Goal: Task Accomplishment & Management: Complete application form

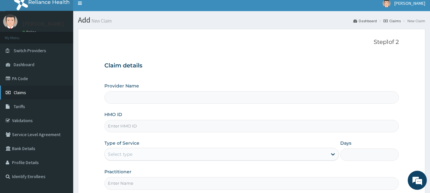
click at [23, 92] on span "Claims" at bounding box center [20, 93] width 12 height 6
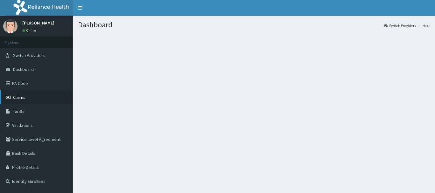
click at [21, 96] on span "Claims" at bounding box center [19, 98] width 12 height 6
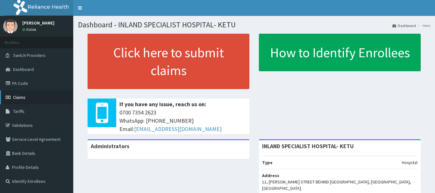
click at [17, 95] on span "Claims" at bounding box center [19, 98] width 12 height 6
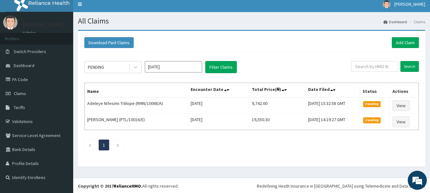
scroll to position [5, 0]
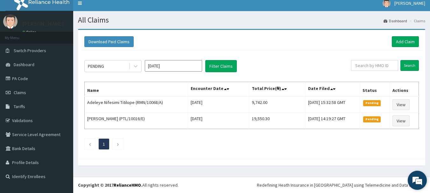
click at [417, 181] on em at bounding box center [417, 180] width 17 height 17
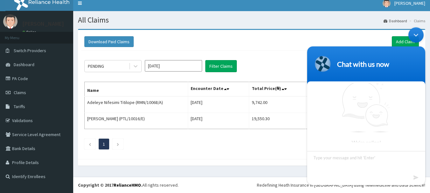
scroll to position [0, 0]
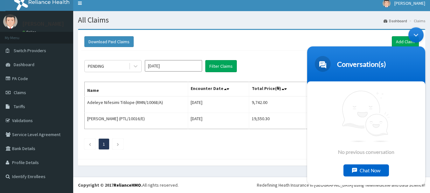
click at [245, 146] on ul "1" at bounding box center [251, 144] width 335 height 11
click at [413, 33] on div "Minimize live chat window" at bounding box center [416, 34] width 15 height 15
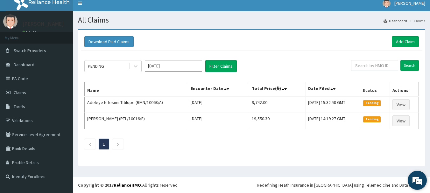
click at [418, 181] on em at bounding box center [417, 180] width 17 height 17
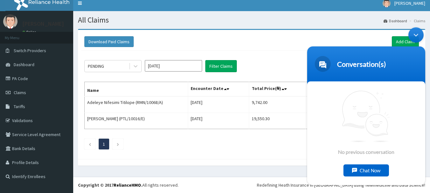
click at [417, 33] on div "Minimize live chat window" at bounding box center [416, 34] width 15 height 15
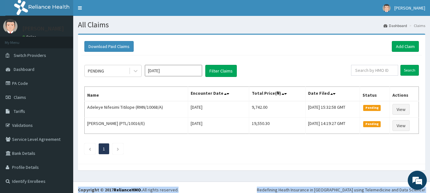
drag, startPoint x: 417, startPoint y: 174, endPoint x: 417, endPoint y: 149, distance: 25.2
click at [417, 149] on body "R EL Toggle navigation olu catherine olu catherine - inlandspecialisthospitalla…" at bounding box center [215, 99] width 430 height 198
click at [318, 153] on ul "1" at bounding box center [251, 149] width 335 height 11
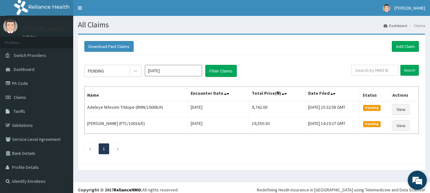
click at [418, 178] on em at bounding box center [417, 180] width 17 height 17
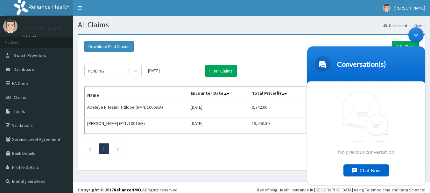
drag, startPoint x: 417, startPoint y: 35, endPoint x: 649, endPoint y: 80, distance: 236.2
click at [417, 35] on div "Minimize live chat window" at bounding box center [416, 34] width 15 height 15
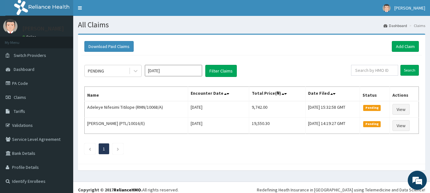
scroll to position [5, 0]
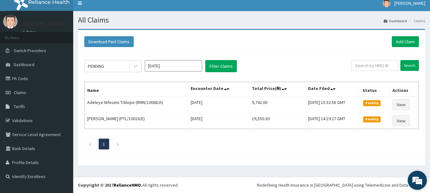
click at [414, 180] on em at bounding box center [417, 180] width 17 height 17
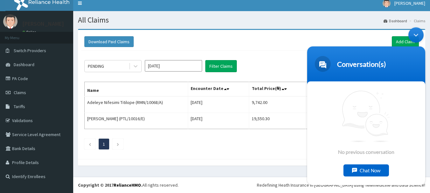
click at [414, 31] on div "Minimize live chat window" at bounding box center [416, 34] width 15 height 15
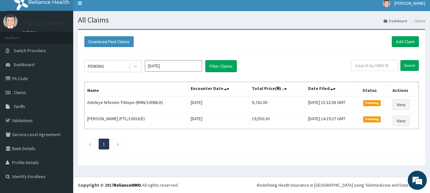
click at [282, 89] on icon at bounding box center [283, 89] width 3 height 4
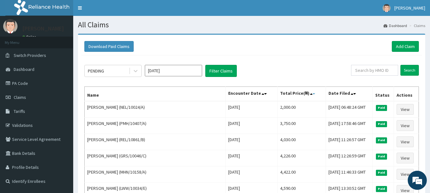
click at [313, 93] on icon at bounding box center [314, 94] width 3 height 4
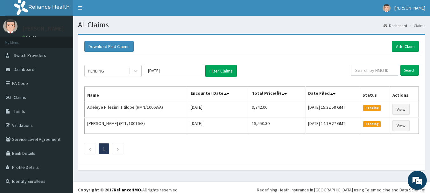
click at [18, 96] on span "Claims" at bounding box center [20, 98] width 12 height 6
click at [407, 43] on link "Add Claim" at bounding box center [405, 46] width 27 height 11
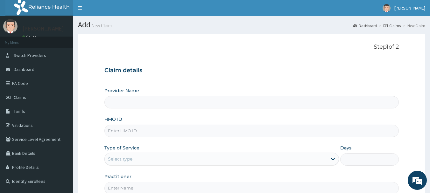
type input "INLAND SPECIALIST HOSPITAL- KETU"
click at [19, 97] on span "Claims" at bounding box center [20, 98] width 12 height 6
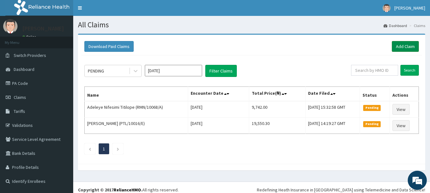
click at [404, 44] on link "Add Claim" at bounding box center [405, 46] width 27 height 11
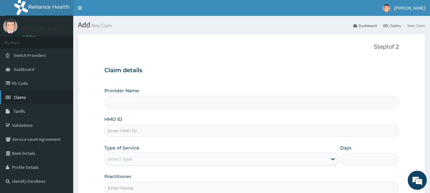
type input "INLAND SPECIALIST HOSPITAL- KETU"
click at [18, 96] on span "Claims" at bounding box center [20, 98] width 12 height 6
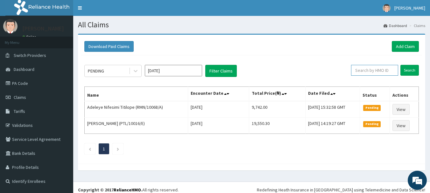
click at [367, 72] on input "text" at bounding box center [374, 70] width 47 height 11
paste input "PPY/10526/A"
type input "PPY/10526/A"
click at [411, 71] on input "Search" at bounding box center [410, 70] width 18 height 11
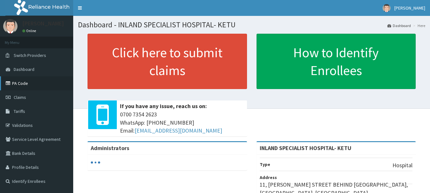
click at [21, 81] on link "PA Code" at bounding box center [36, 83] width 73 height 14
